Goal: Task Accomplishment & Management: Complete application form

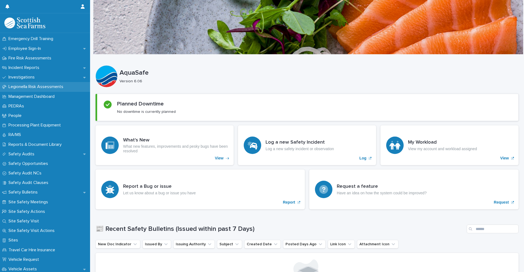
scroll to position [164, 0]
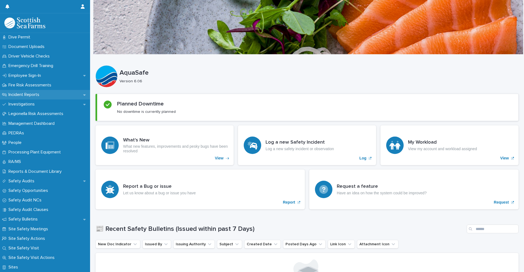
click at [28, 96] on p "Incident Reports" at bounding box center [24, 94] width 37 height 5
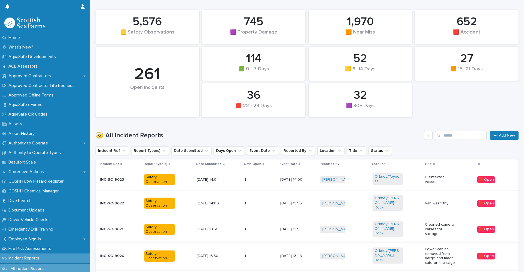
scroll to position [82, 0]
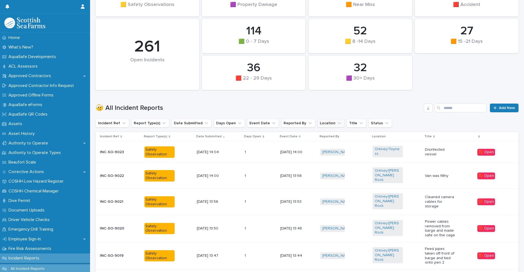
click at [323, 123] on button "Location" at bounding box center [330, 123] width 27 height 9
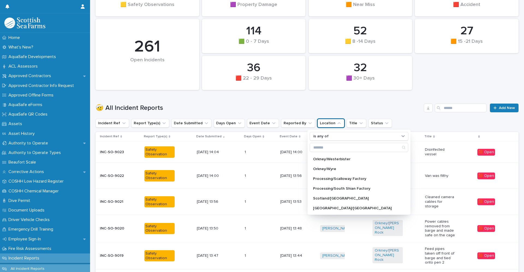
scroll to position [115, 0]
click at [328, 200] on p "Processing/South Shian Factory" at bounding box center [356, 201] width 87 height 4
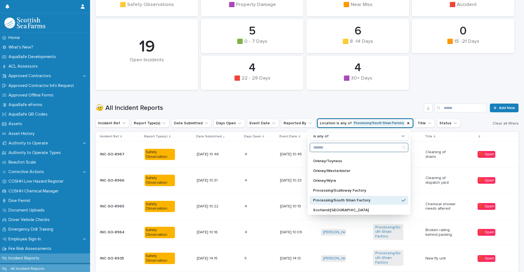
click at [328, 149] on input "Search" at bounding box center [359, 147] width 98 height 9
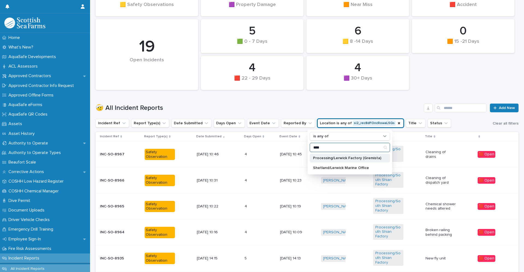
type input "****"
click at [317, 159] on p "Processing/Lerwick Factory (Gremista)" at bounding box center [347, 158] width 68 height 4
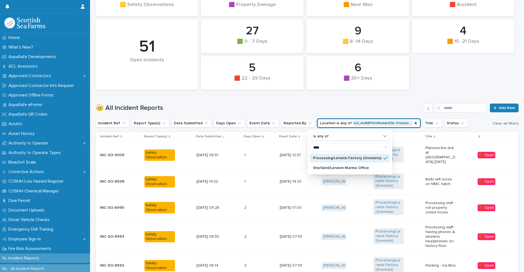
click at [359, 96] on div "🤕 All Incident Reports Add New" at bounding box center [307, 106] width 423 height 26
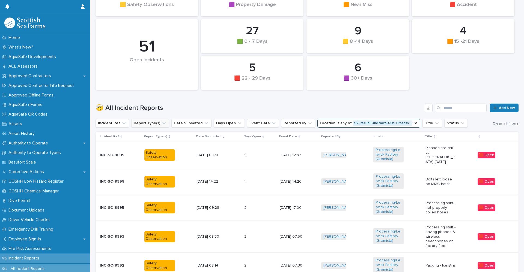
click at [152, 125] on button "Report Type(s)" at bounding box center [150, 123] width 38 height 9
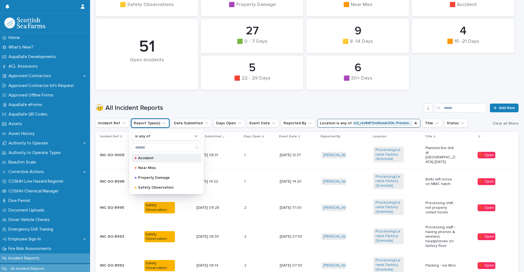
click at [146, 158] on p "Accident" at bounding box center [165, 158] width 55 height 4
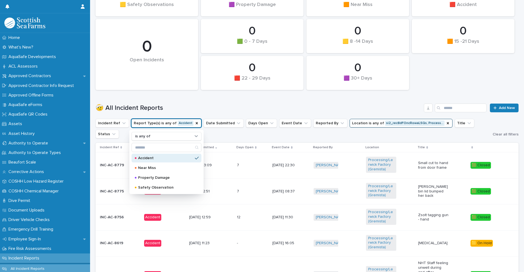
click at [182, 98] on div "🤕 All Incident Reports Add New" at bounding box center [307, 106] width 423 height 26
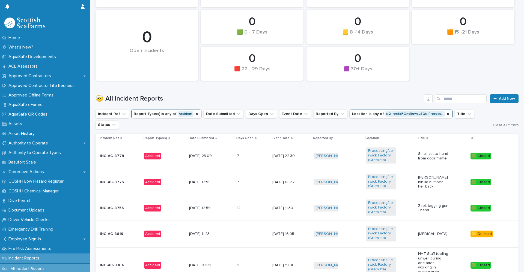
scroll to position [109, 0]
